Goal: Information Seeking & Learning: Learn about a topic

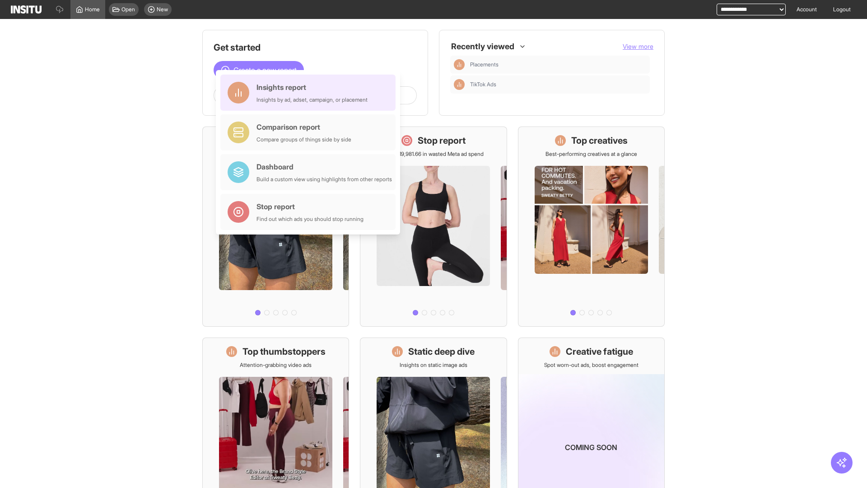
click at [310, 93] on div "Insights report Insights by ad, adset, campaign, or placement" at bounding box center [312, 93] width 111 height 22
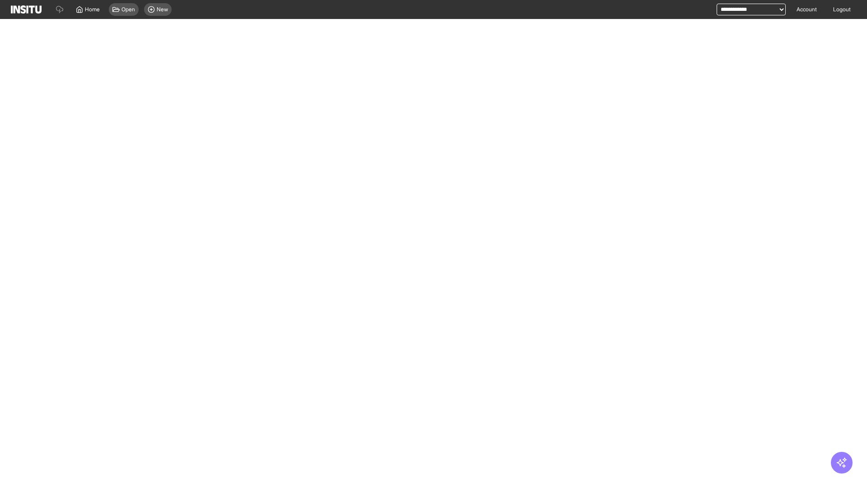
select select "**"
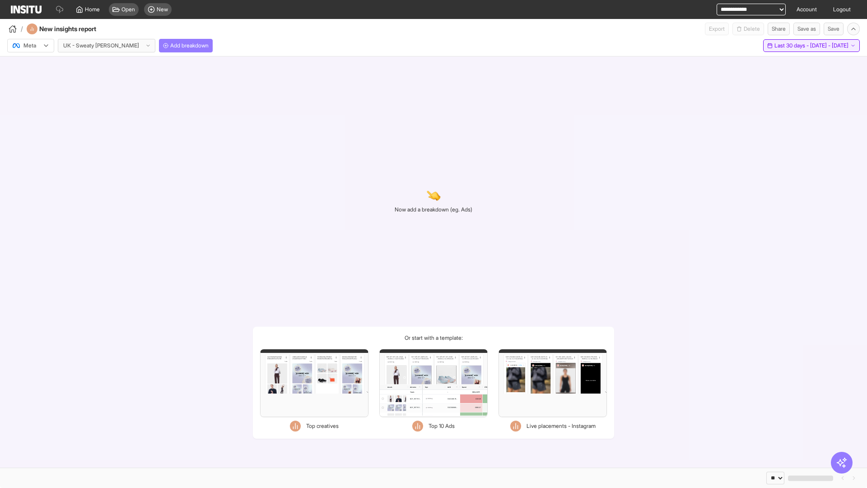
click at [791, 46] on span "Last 30 days - [DATE] - [DATE]" at bounding box center [812, 45] width 74 height 7
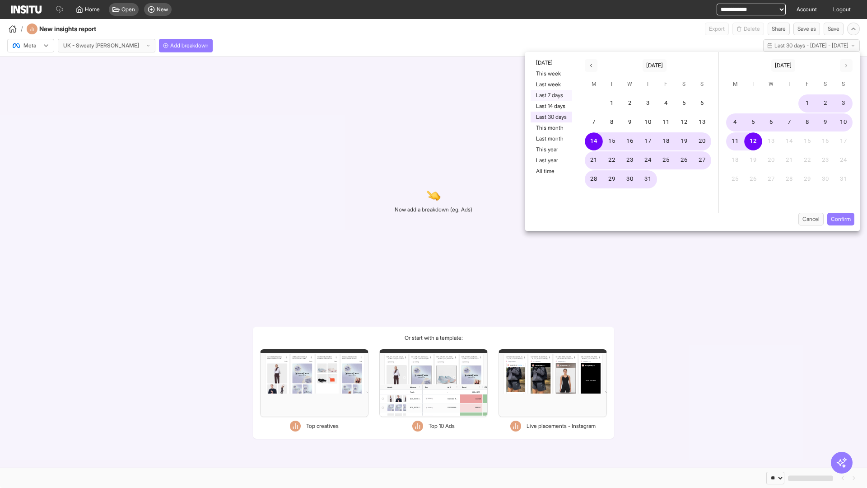
click at [551, 95] on button "Last 7 days" at bounding box center [552, 95] width 42 height 11
